Goal: Find specific page/section: Find specific page/section

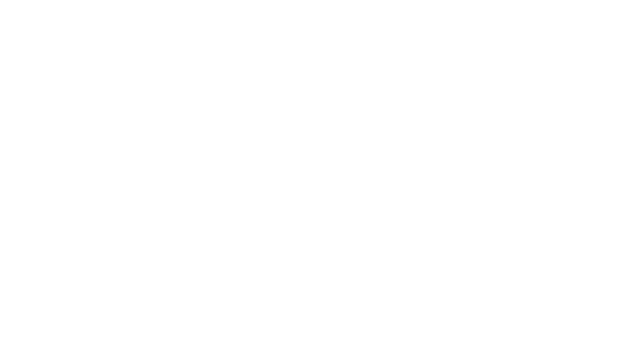
select select "Song"
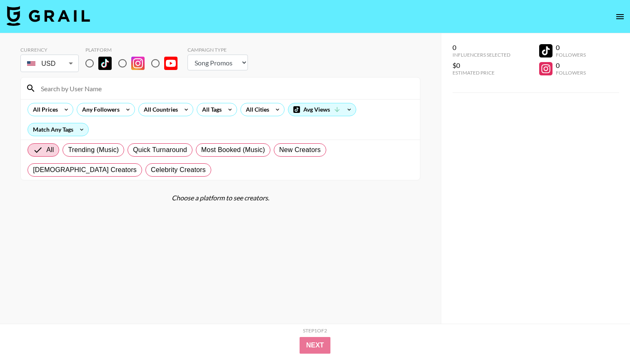
click at [223, 91] on input at bounding box center [225, 88] width 379 height 13
type input "m"
type input "luvmiaj"
click at [92, 61] on input "radio" at bounding box center [90, 64] width 18 height 18
radio input "true"
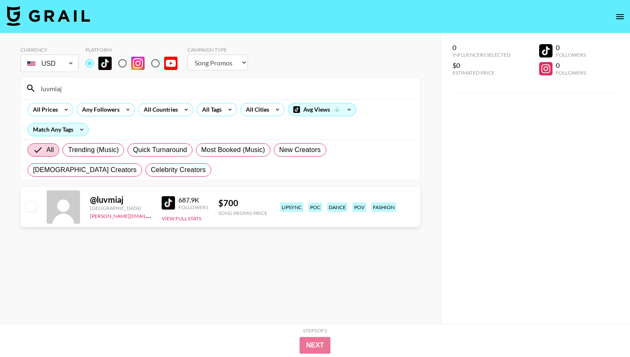
click at [166, 202] on img at bounding box center [168, 202] width 13 height 13
click at [125, 64] on input "radio" at bounding box center [123, 64] width 18 height 18
radio input "true"
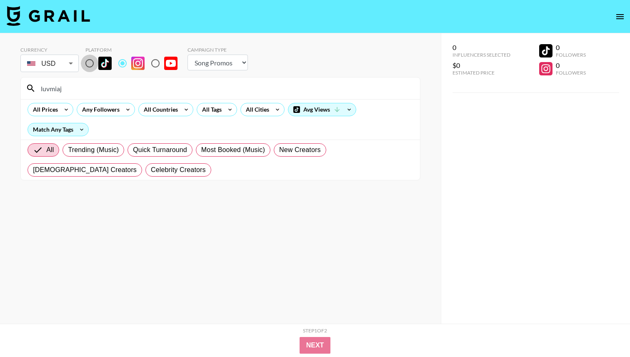
click at [89, 63] on input "radio" at bounding box center [90, 64] width 18 height 18
radio input "true"
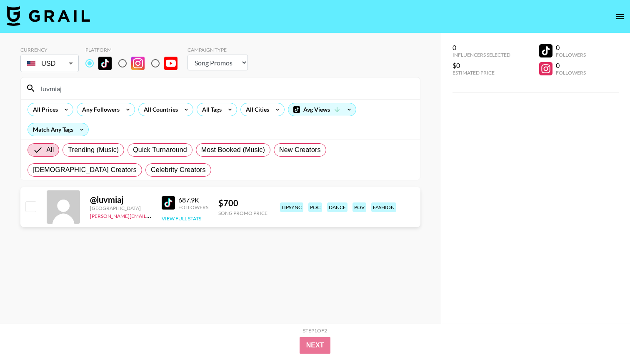
click at [175, 216] on button "View Full Stats" at bounding box center [182, 218] width 40 height 6
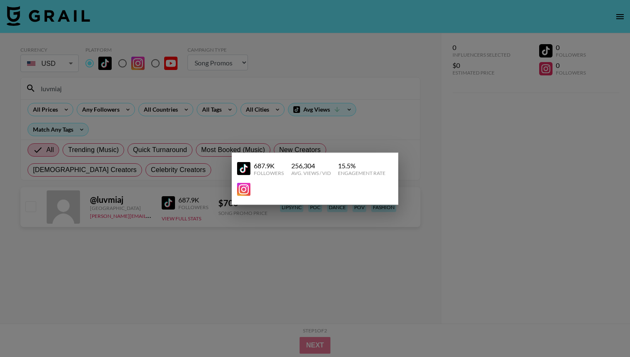
click at [243, 186] on img at bounding box center [243, 189] width 13 height 13
click at [234, 136] on div at bounding box center [315, 178] width 630 height 357
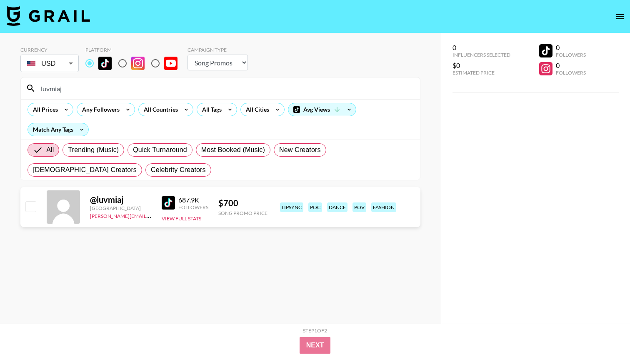
click at [89, 92] on input "luvmiaj" at bounding box center [225, 88] width 379 height 13
type input "="
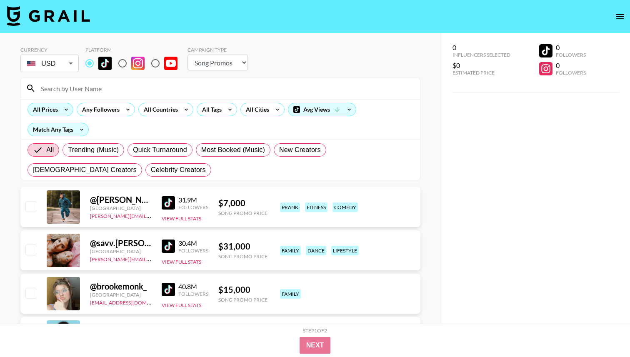
click at [64, 107] on icon at bounding box center [66, 109] width 13 height 13
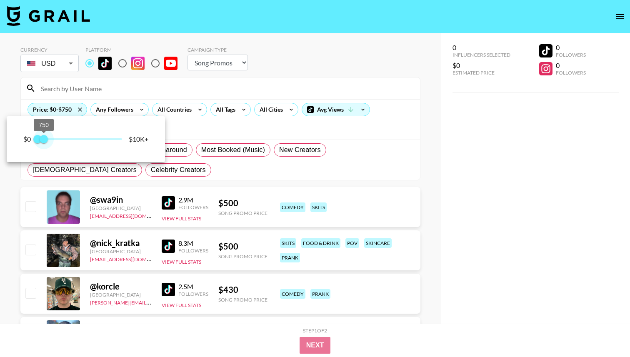
type input "500"
drag, startPoint x: 123, startPoint y: 137, endPoint x: 43, endPoint y: 142, distance: 80.2
click at [43, 142] on span "500" at bounding box center [42, 139] width 8 height 8
click at [261, 123] on div at bounding box center [315, 178] width 630 height 357
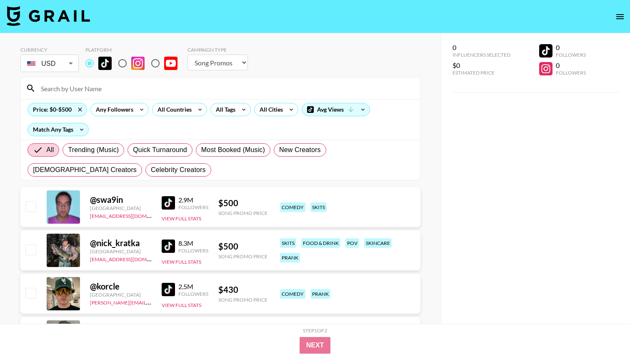
click at [180, 95] on div at bounding box center [220, 89] width 399 height 22
click at [178, 90] on input at bounding box center [225, 88] width 379 height 13
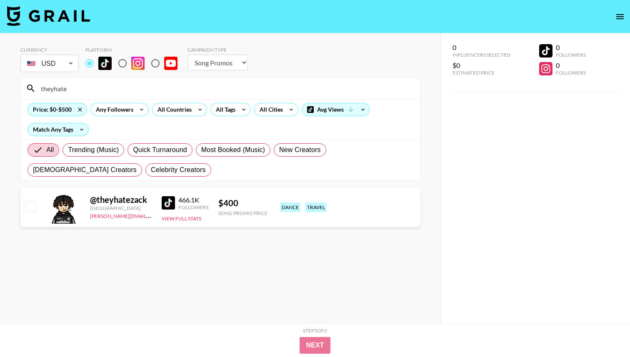
type input "theyhate"
click at [161, 203] on div "@ theyhatezack [GEOGRAPHIC_DATA] [PERSON_NAME][EMAIL_ADDRESS][DOMAIN_NAME] 466.…" at bounding box center [220, 207] width 400 height 40
click at [165, 201] on img at bounding box center [168, 202] width 13 height 13
click at [153, 88] on input "theyhate" at bounding box center [225, 88] width 379 height 13
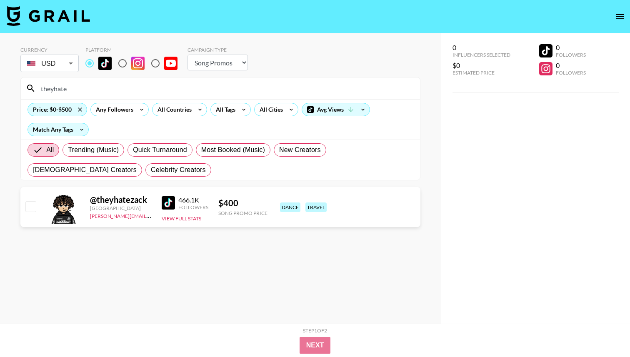
click at [159, 86] on input "theyhate" at bounding box center [225, 88] width 379 height 13
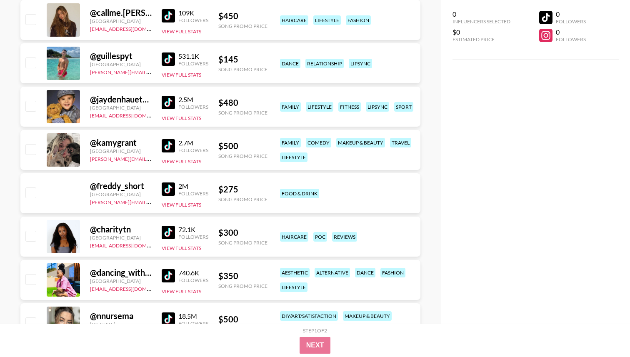
scroll to position [1898, 0]
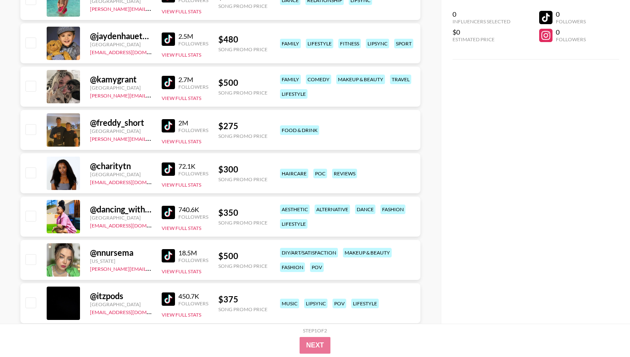
click at [166, 169] on img at bounding box center [168, 169] width 13 height 13
